Goal: Task Accomplishment & Management: Use online tool/utility

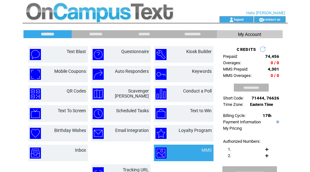
click at [185, 160] on td "MMS" at bounding box center [184, 152] width 60 height 17
click at [178, 148] on td at bounding box center [171, 152] width 31 height 11
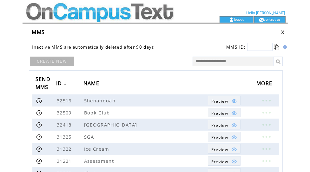
click at [59, 64] on link "CREATE NEW" at bounding box center [52, 61] width 44 height 10
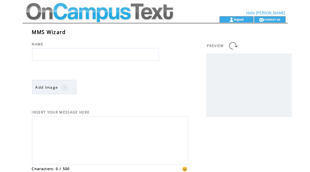
click at [64, 50] on input "text" at bounding box center [95, 54] width 127 height 13
type input "**********"
click at [54, 88] on span "Add Image" at bounding box center [47, 86] width 23 height 5
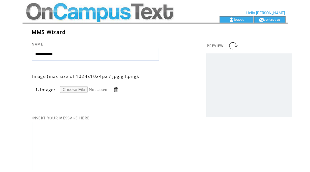
click at [73, 132] on textarea at bounding box center [110, 144] width 149 height 43
paste textarea "**********"
type textarea "**********"
click at [74, 83] on td "1. Image:" at bounding box center [110, 86] width 156 height 14
click at [75, 90] on input "file" at bounding box center [84, 89] width 48 height 7
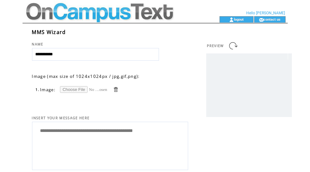
type input "**********"
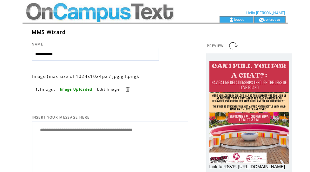
scroll to position [99, 0]
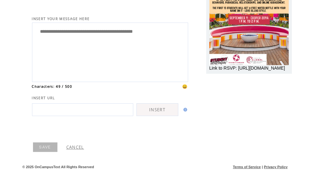
click at [38, 148] on link "SAVE" at bounding box center [45, 147] width 24 height 10
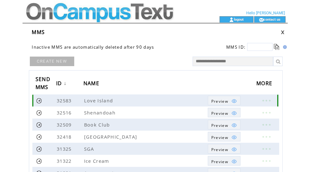
click at [40, 101] on link at bounding box center [39, 100] width 6 height 6
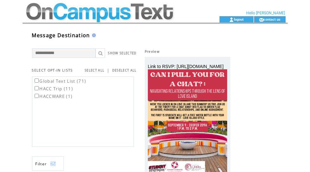
click at [59, 79] on label "Global Text List (71)" at bounding box center [59, 81] width 53 height 6
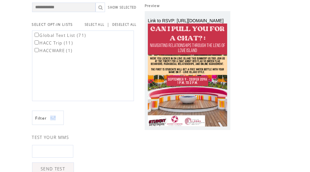
scroll to position [60, 0]
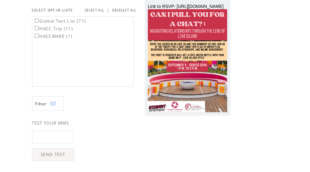
click at [57, 30] on label "HACC Trip (11)" at bounding box center [53, 29] width 40 height 6
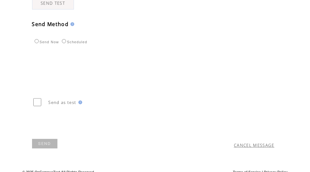
scroll to position [215, 0]
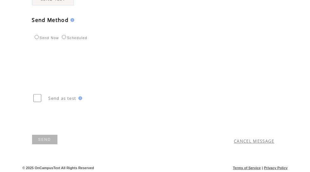
click at [51, 135] on link "SEND" at bounding box center [44, 140] width 25 height 10
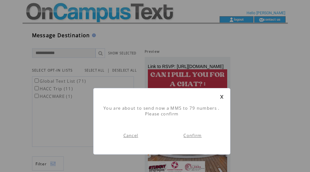
scroll to position [0, 0]
click at [184, 136] on link "Confirm" at bounding box center [192, 135] width 18 height 6
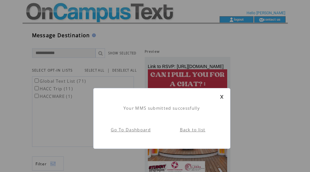
scroll to position [0, 0]
click at [222, 96] on link at bounding box center [222, 97] width 4 height 4
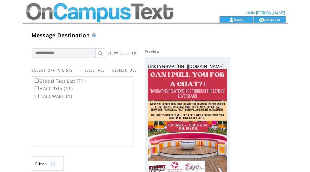
click at [96, 13] on td at bounding box center [110, 8] width 174 height 16
